Goal: Information Seeking & Learning: Understand process/instructions

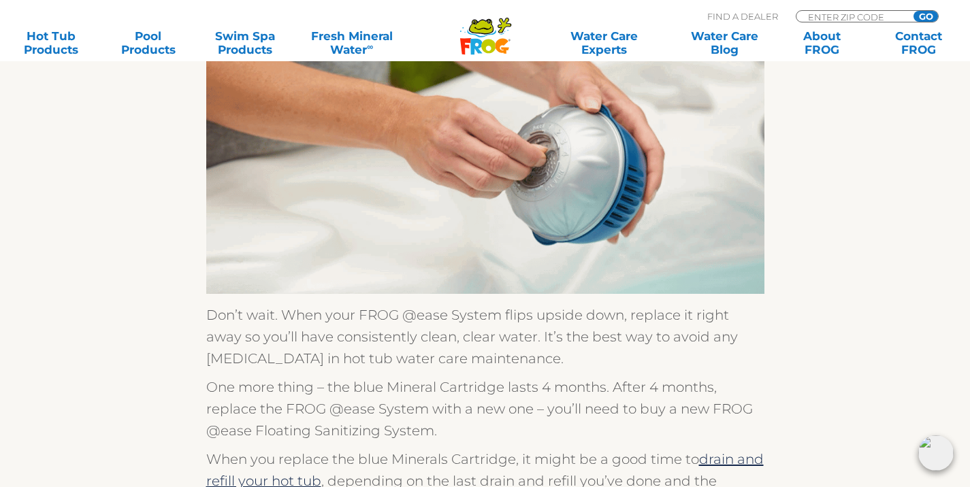
scroll to position [3072, 0]
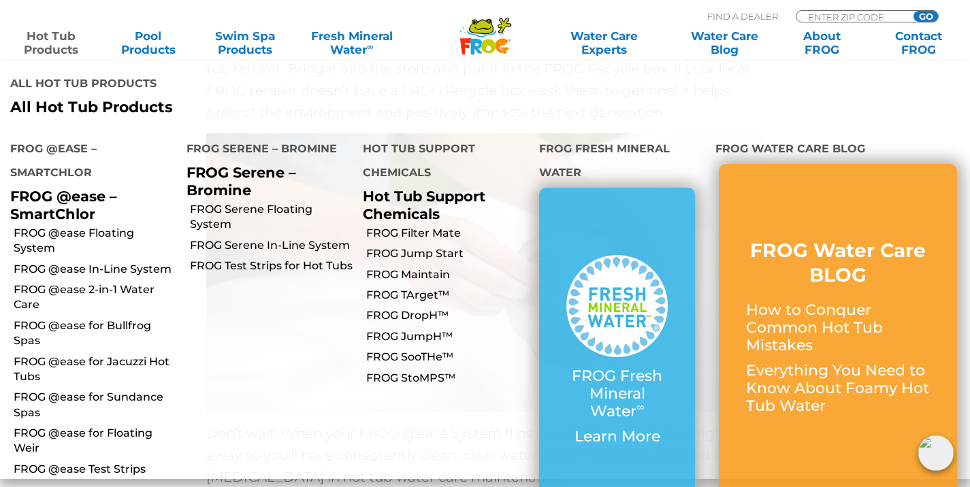
click at [43, 39] on link "Hot Tub Products" at bounding box center [52, 42] width 76 height 27
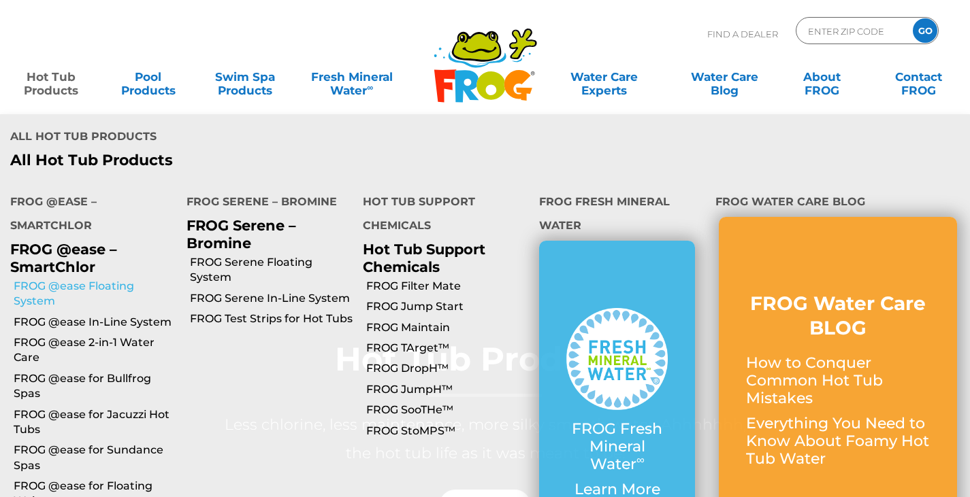
click at [30, 279] on link "FROG @ease Floating System" at bounding box center [95, 294] width 163 height 31
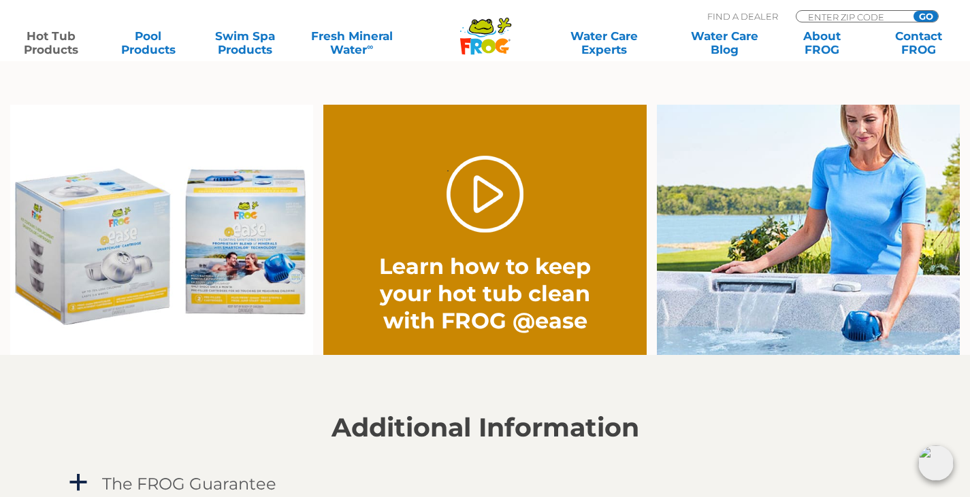
scroll to position [1021, 0]
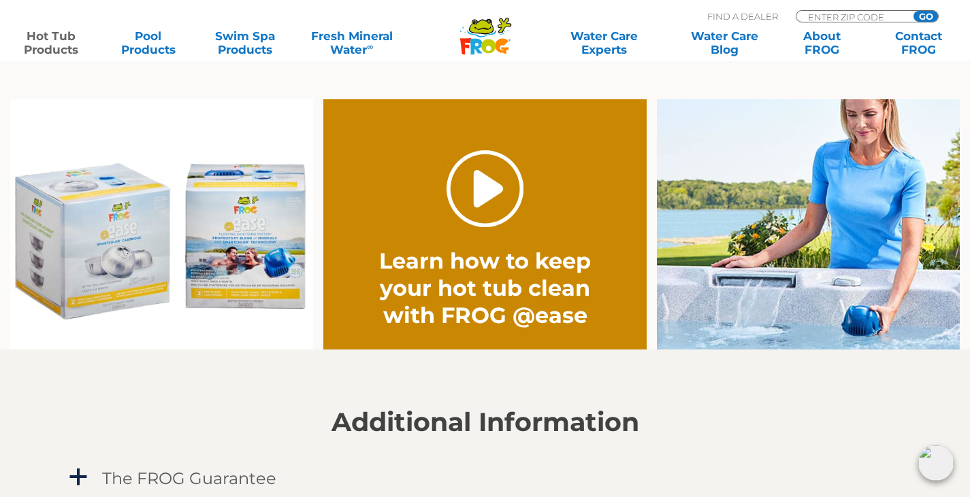
click at [482, 188] on link "." at bounding box center [484, 188] width 77 height 77
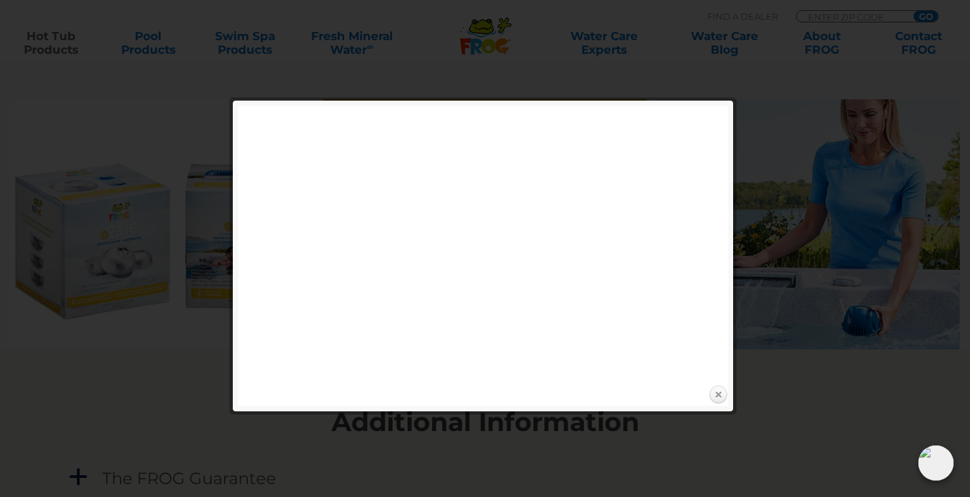
click at [714, 395] on link "Close" at bounding box center [718, 395] width 20 height 20
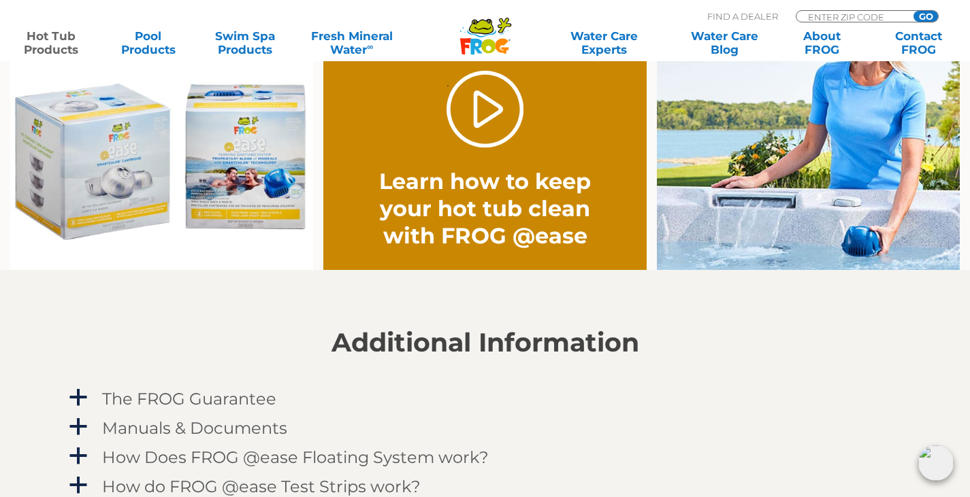
scroll to position [1293, 0]
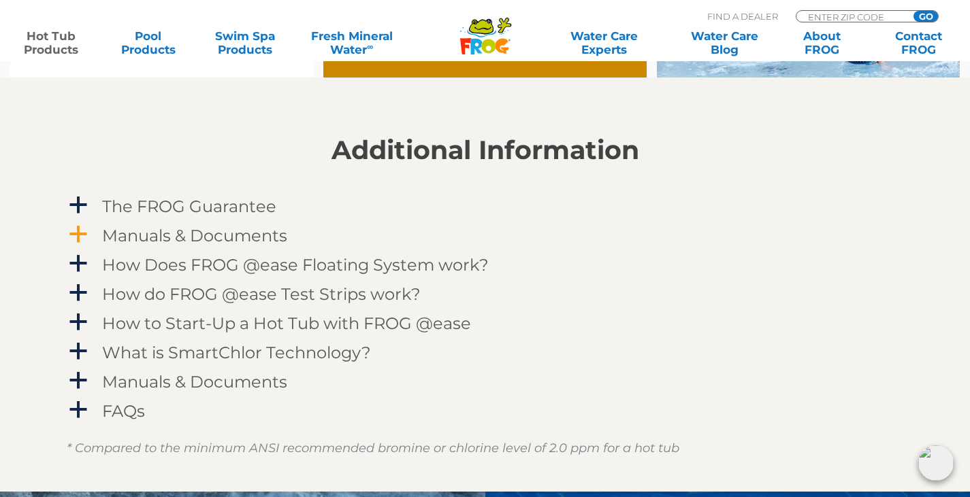
click at [167, 236] on h4 "Manuals & Documents" at bounding box center [194, 236] width 185 height 18
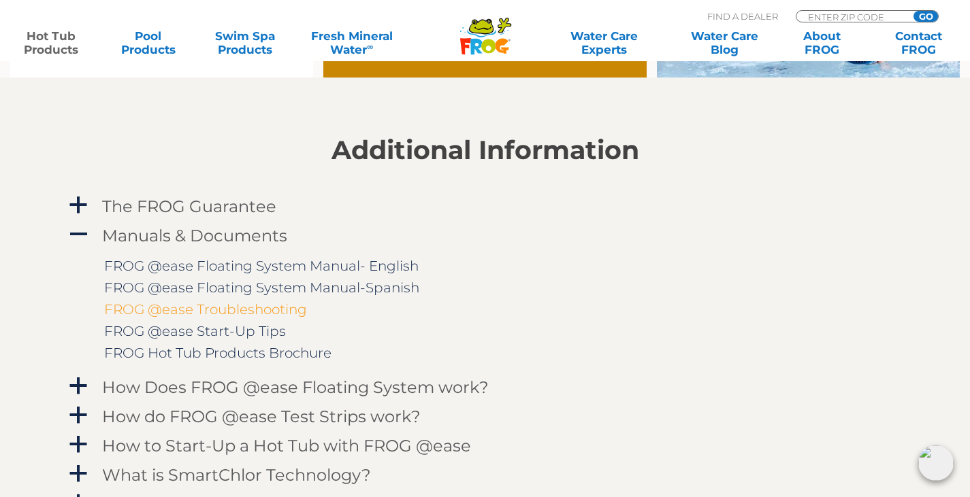
click at [269, 314] on link "FROG @ease Troubleshooting" at bounding box center [205, 309] width 203 height 16
click at [393, 267] on link "FROG @ease Floating System Manual- English" at bounding box center [261, 266] width 314 height 16
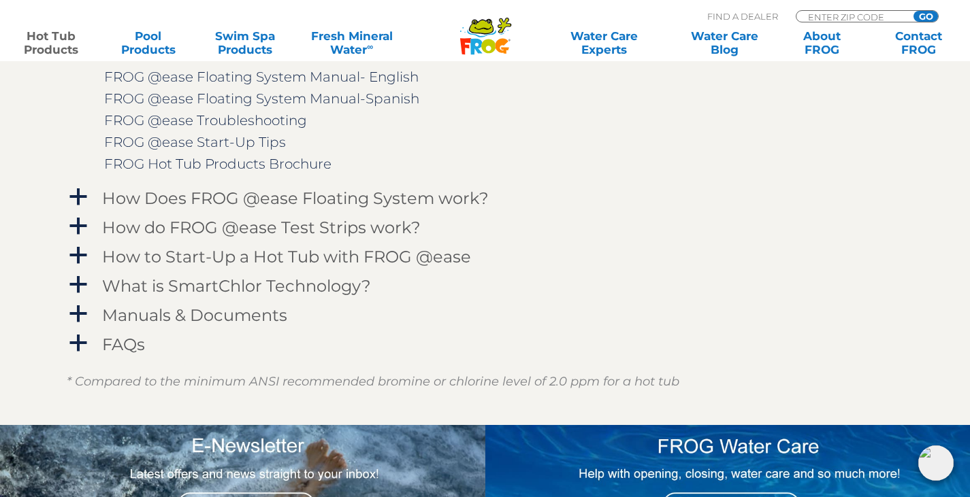
scroll to position [1497, 0]
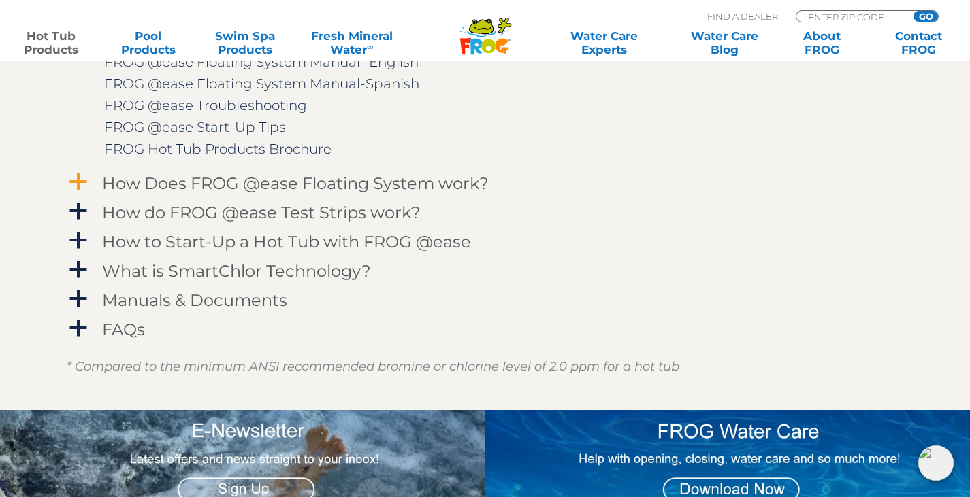
click at [431, 177] on h4 "How Does FROG @ease Floating System work?" at bounding box center [295, 183] width 386 height 18
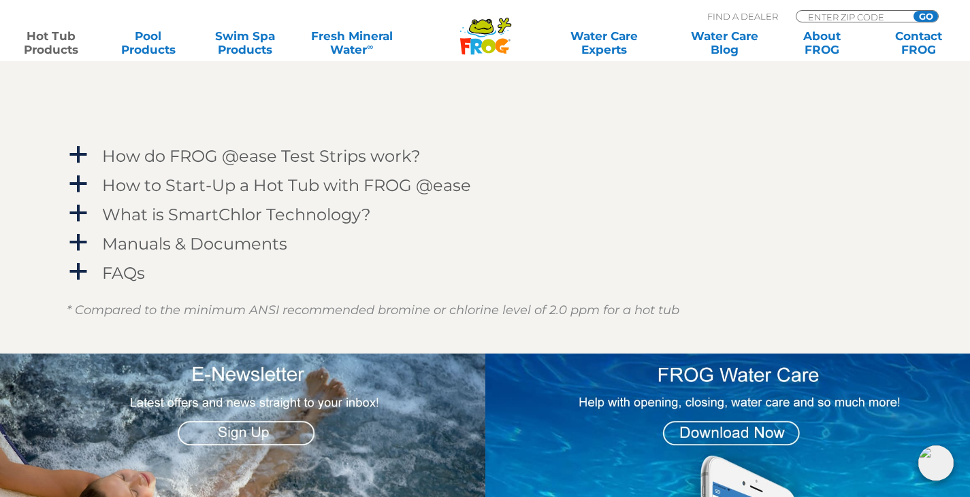
scroll to position [1973, 0]
